Goal: Information Seeking & Learning: Learn about a topic

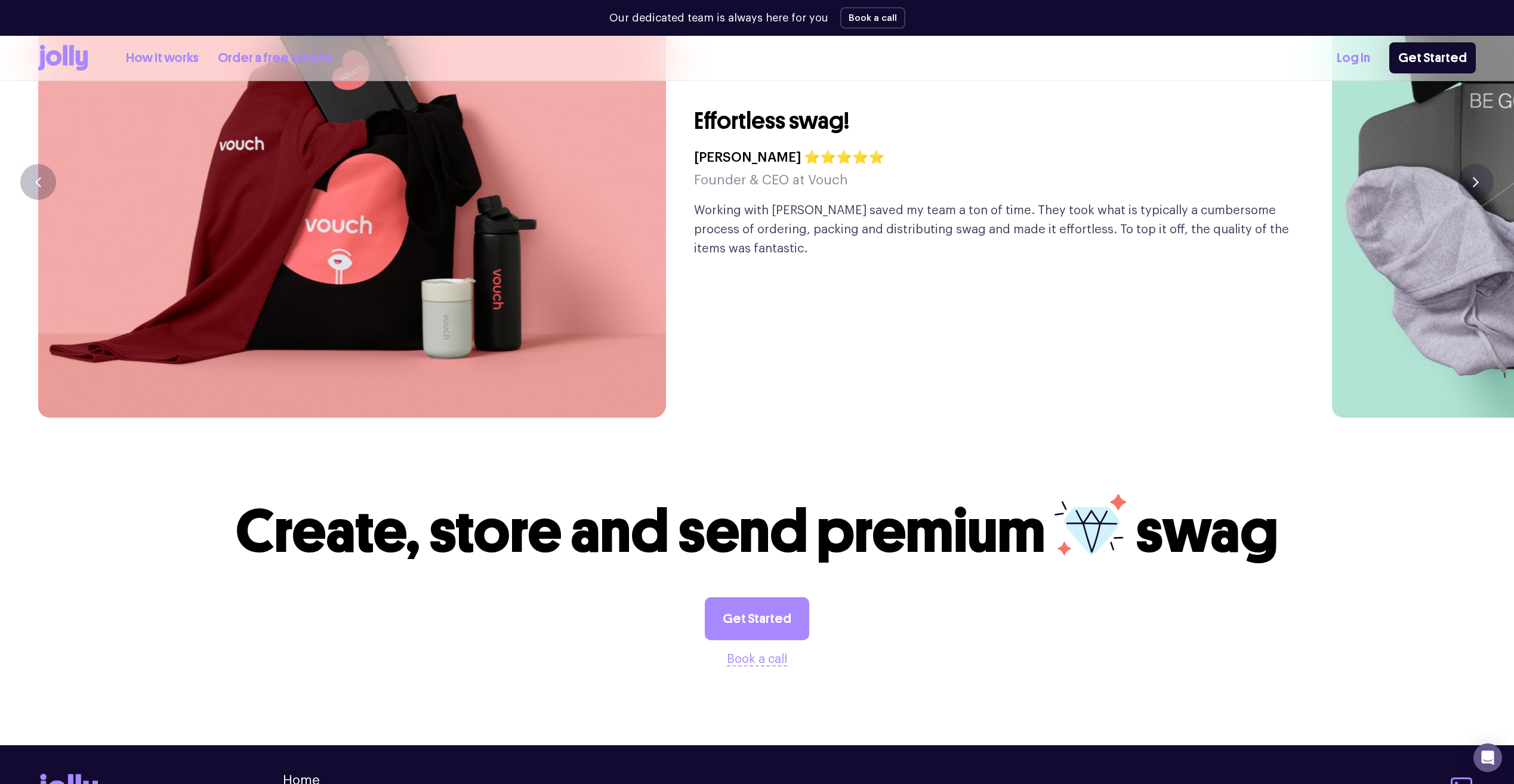
scroll to position [3366, 0]
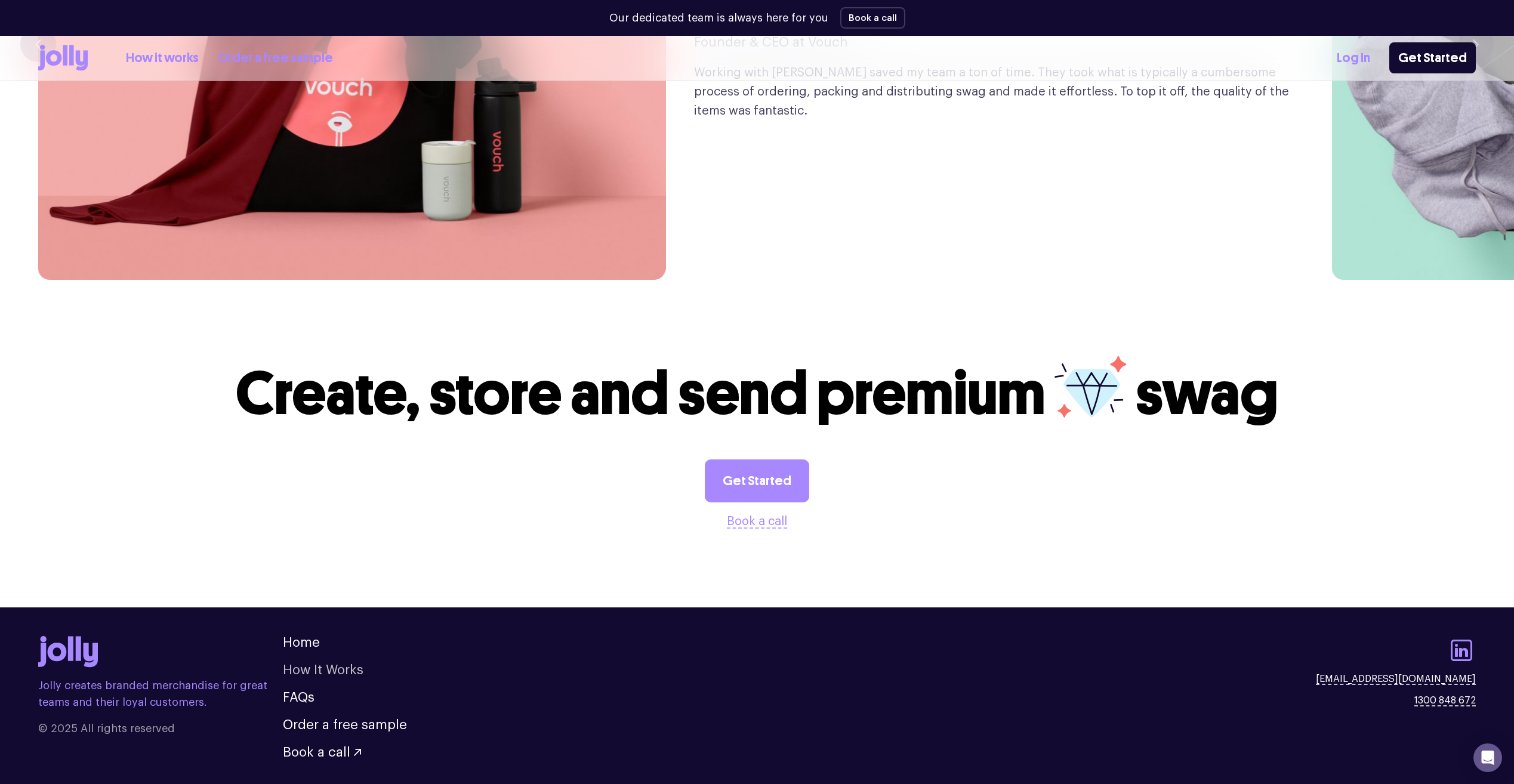
click at [325, 663] on link "How It Works" at bounding box center [322, 670] width 80 height 14
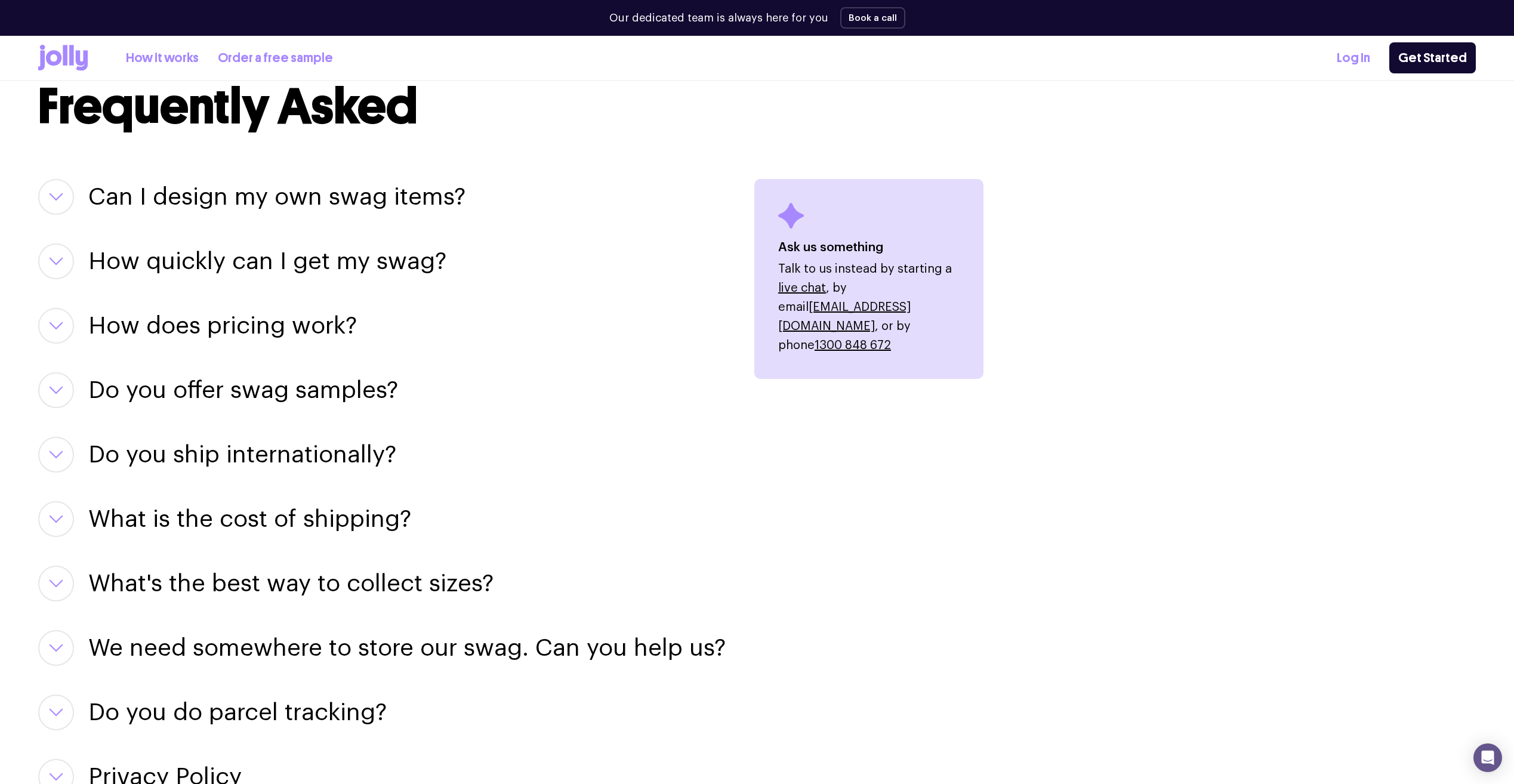
scroll to position [1372, 0]
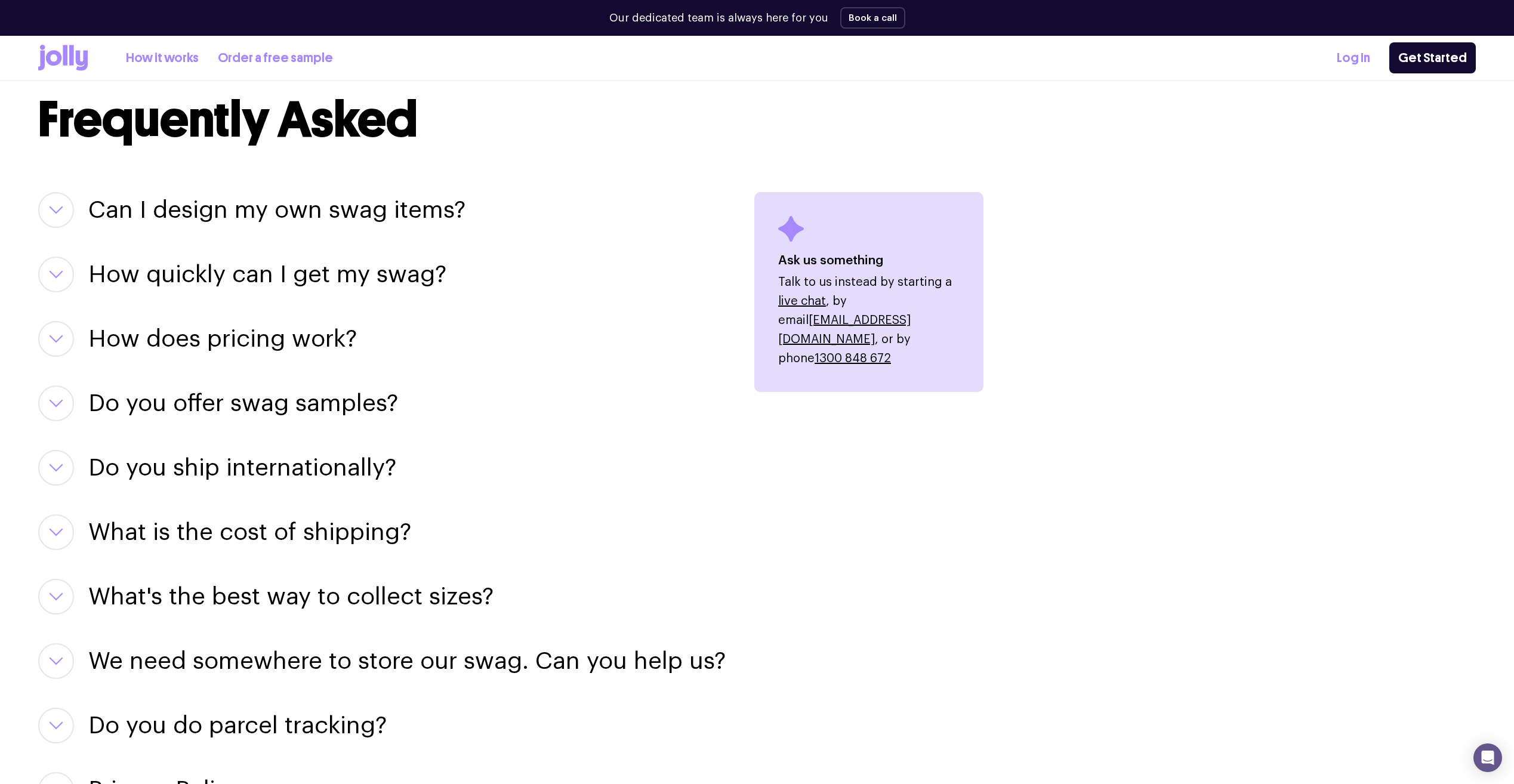
click at [318, 465] on h3 "Do you ship internationally?" at bounding box center [242, 468] width 308 height 35
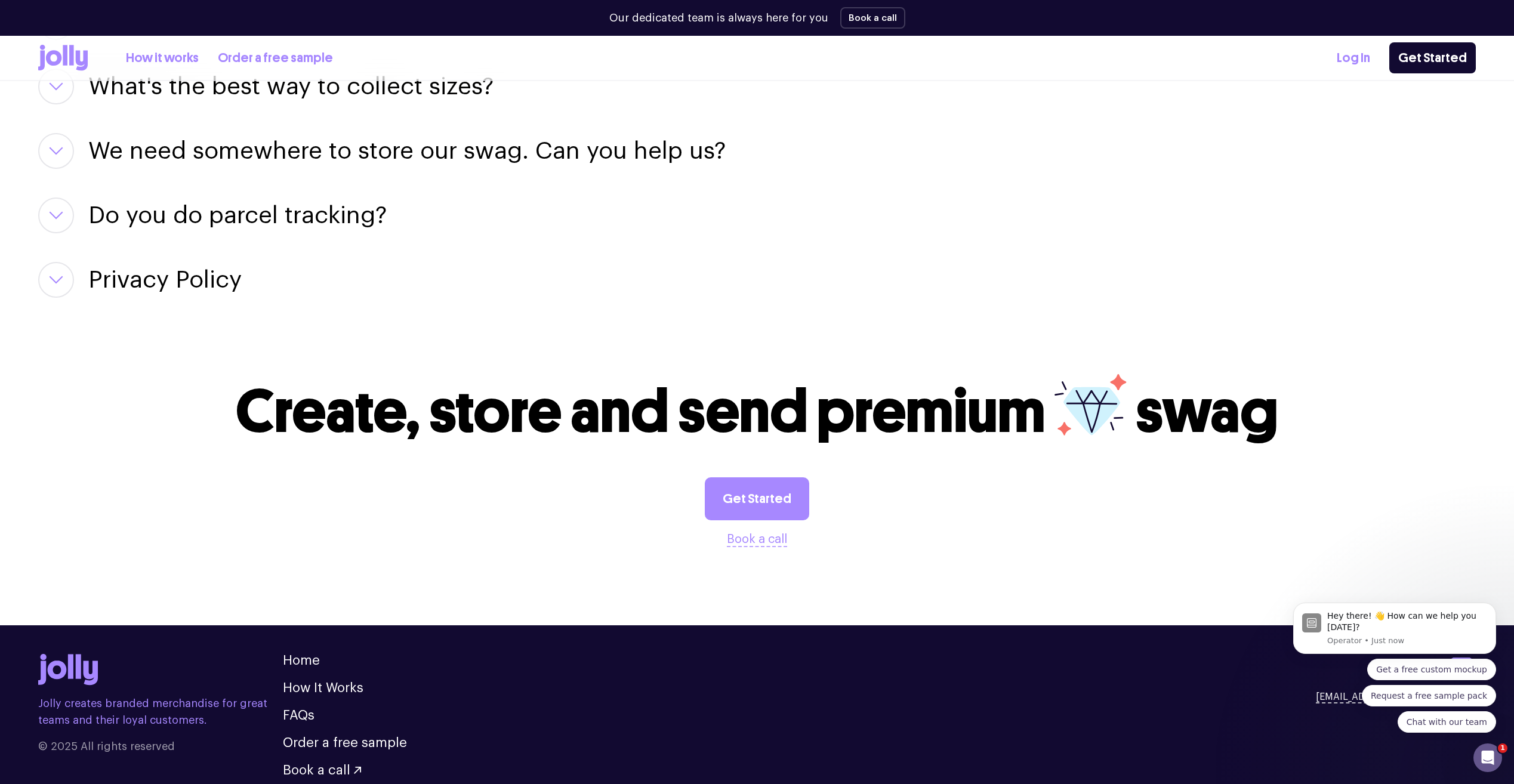
scroll to position [1991, 0]
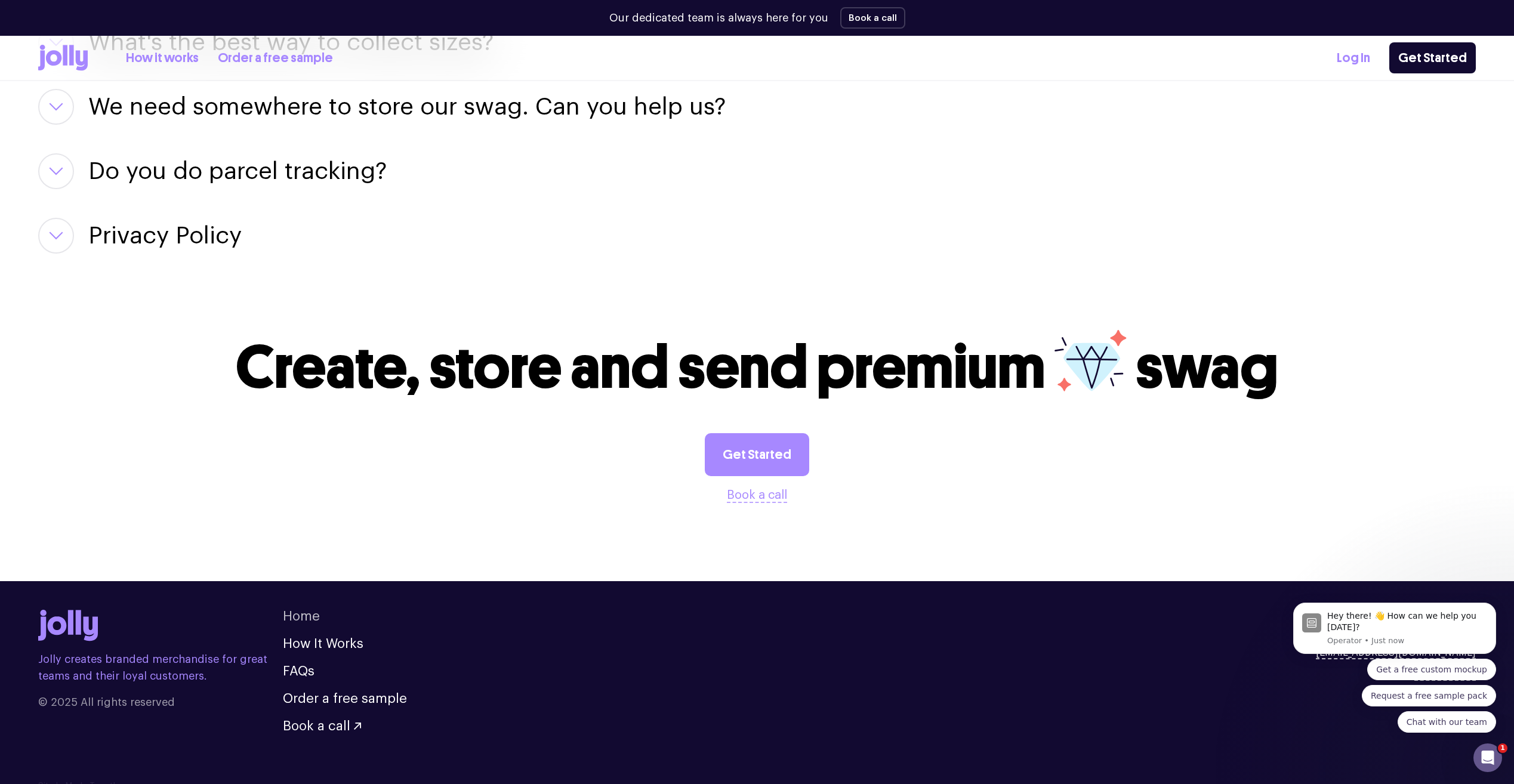
click at [300, 610] on link "Home" at bounding box center [301, 617] width 37 height 14
